Goal: Information Seeking & Learning: Learn about a topic

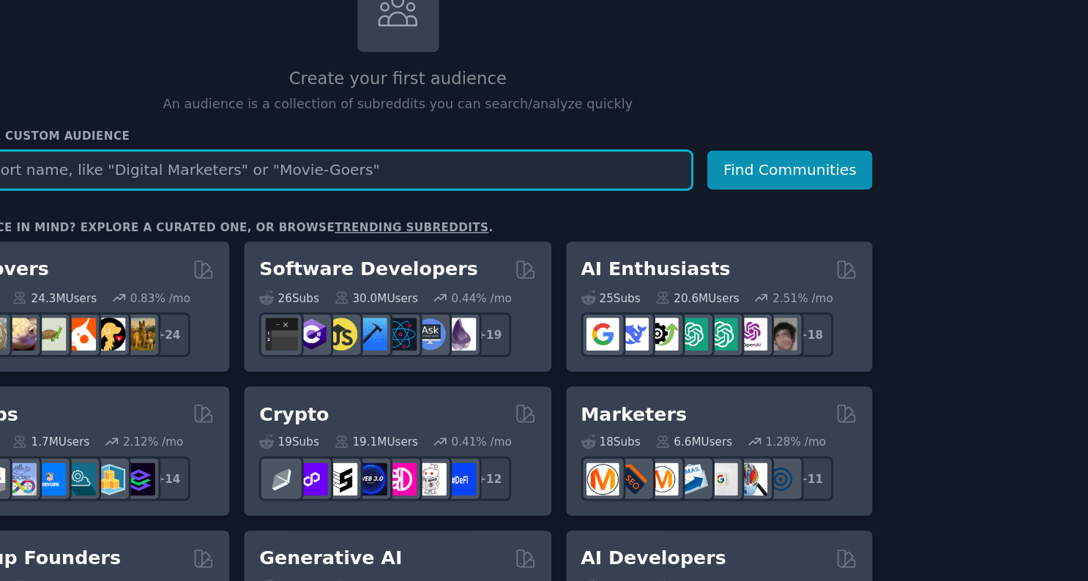
scroll to position [77, 0]
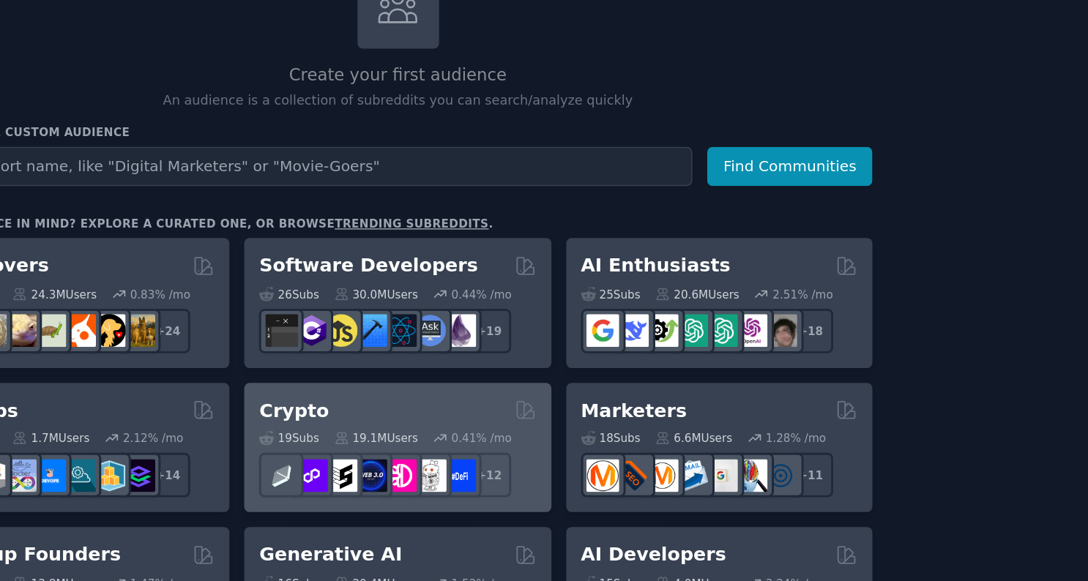
click at [504, 325] on h2 "Crypto" at bounding box center [498, 323] width 48 height 18
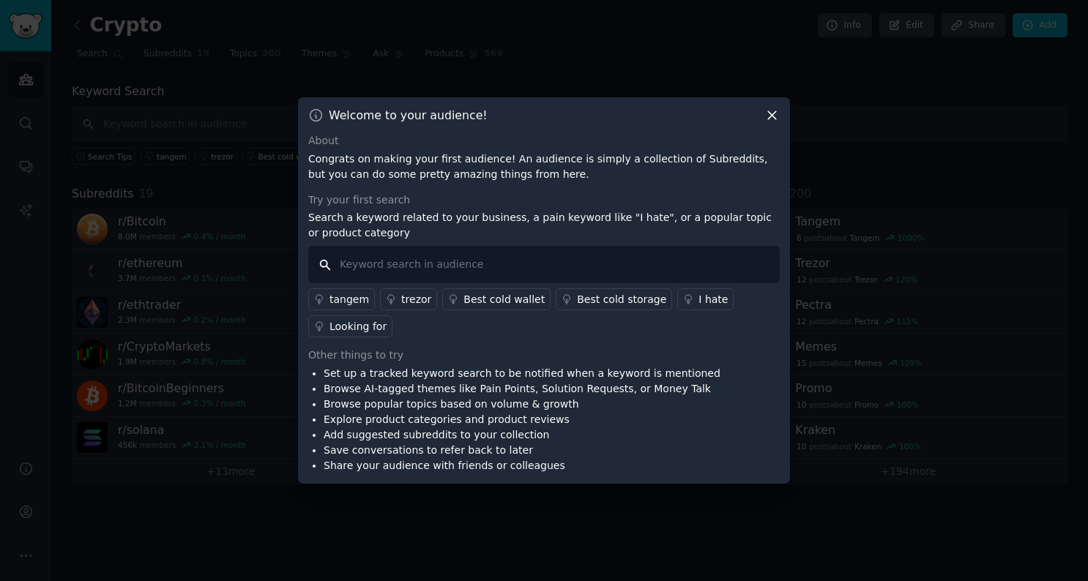
click at [443, 267] on input "text" at bounding box center [543, 264] width 471 height 37
click at [698, 302] on div "I hate" at bounding box center [712, 299] width 29 height 15
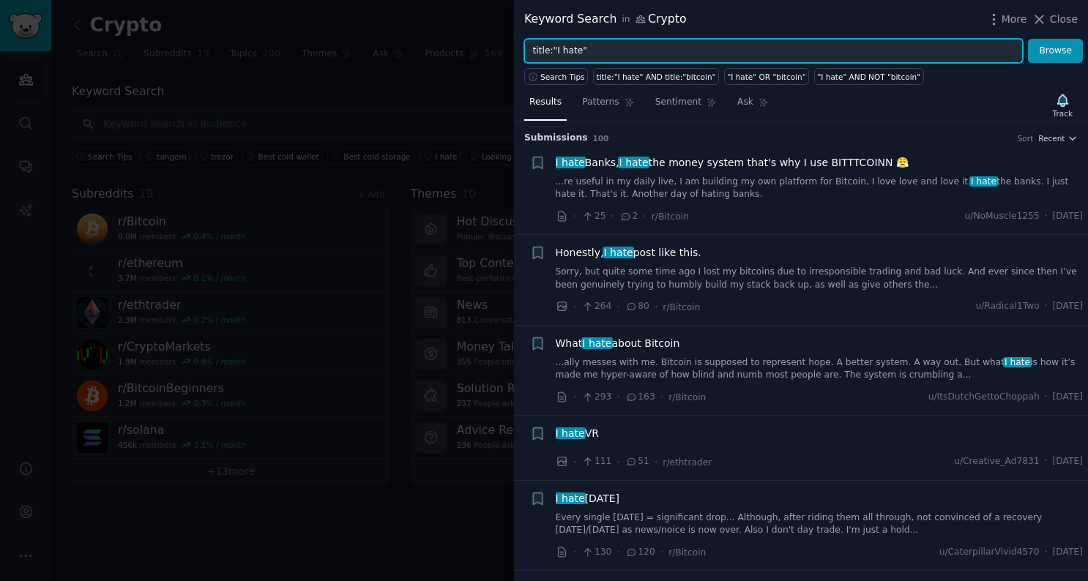
click at [608, 53] on input "title:"I hate"" at bounding box center [773, 51] width 499 height 25
type input "title:"I hate" OR "I hope" OR "missing""
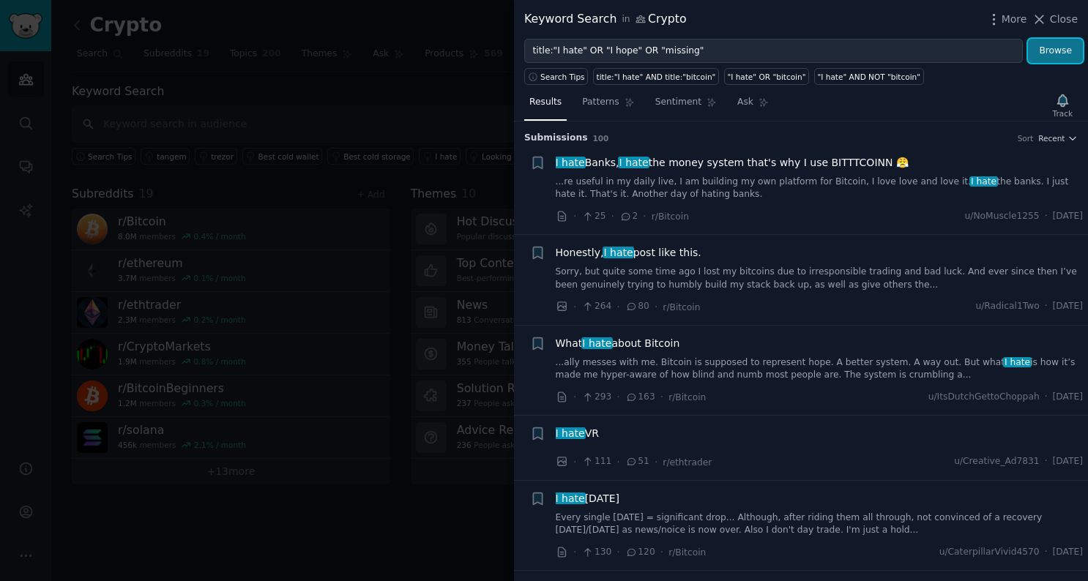
click at [1059, 50] on button "Browse" at bounding box center [1055, 51] width 55 height 25
